Goal: Use online tool/utility: Utilize a website feature to perform a specific function

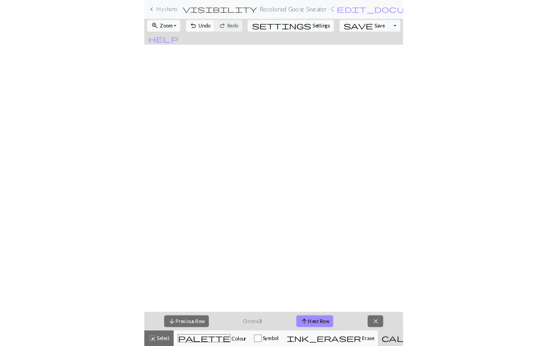
scroll to position [1444, 1564]
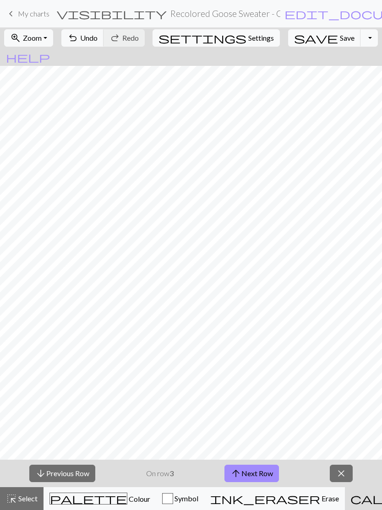
click at [258, 466] on button "arrow_upward Next Row" at bounding box center [251, 473] width 54 height 17
click at [253, 465] on button "arrow_upward Next Row" at bounding box center [251, 473] width 54 height 17
click at [258, 470] on button "arrow_upward Next Row" at bounding box center [251, 473] width 54 height 17
click at [98, 30] on button "undo Undo Undo" at bounding box center [82, 37] width 43 height 17
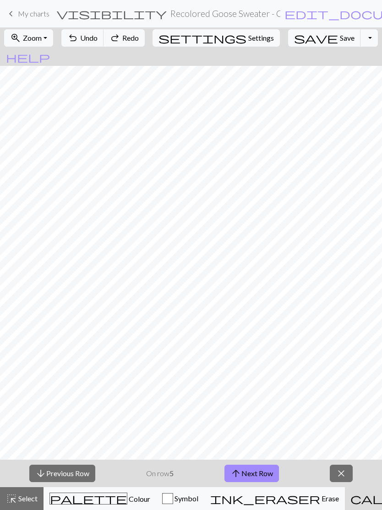
click at [97, 28] on div "undo Undo Undo redo Redo Redo" at bounding box center [103, 37] width 89 height 21
click at [78, 34] on span "undo" at bounding box center [72, 38] width 11 height 13
click at [78, 40] on span "undo" at bounding box center [72, 38] width 11 height 13
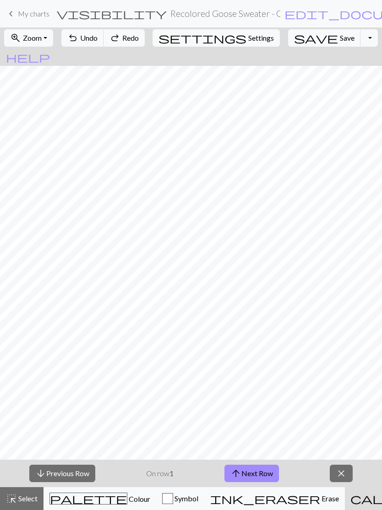
click at [78, 39] on span "undo" at bounding box center [72, 38] width 11 height 13
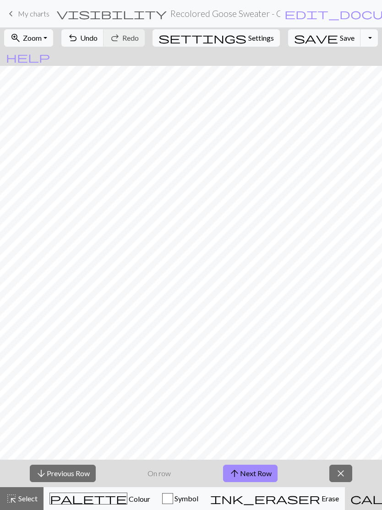
click at [247, 469] on button "arrow_upward Next Row" at bounding box center [250, 473] width 54 height 17
click at [247, 468] on button "arrow_upward Next Row" at bounding box center [251, 473] width 54 height 17
click at [248, 463] on div "arrow_downward Previous Row On row 2 arrow_upward Next Row close" at bounding box center [191, 473] width 382 height 27
click at [247, 463] on div "arrow_downward Previous Row On row 2 arrow_upward Next Row close" at bounding box center [191, 473] width 382 height 27
click at [249, 476] on button "arrow_upward Next Row" at bounding box center [251, 473] width 54 height 17
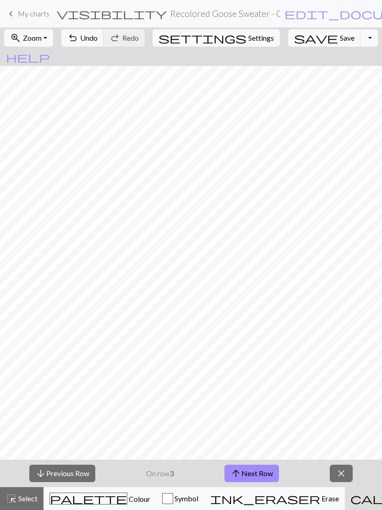
click at [249, 476] on button "arrow_upward Next Row" at bounding box center [251, 473] width 54 height 17
click at [244, 472] on button "arrow_upward Next Row" at bounding box center [251, 473] width 54 height 17
click at [244, 466] on button "arrow_upward Next Row" at bounding box center [251, 473] width 54 height 17
